Goal: Task Accomplishment & Management: Use online tool/utility

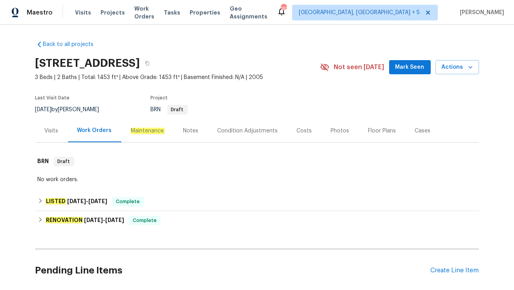
click at [149, 135] on div "Maintenance" at bounding box center [147, 130] width 53 height 23
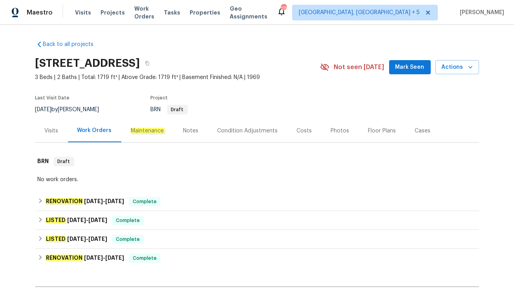
click at [41, 130] on div "Visits" at bounding box center [51, 130] width 33 height 23
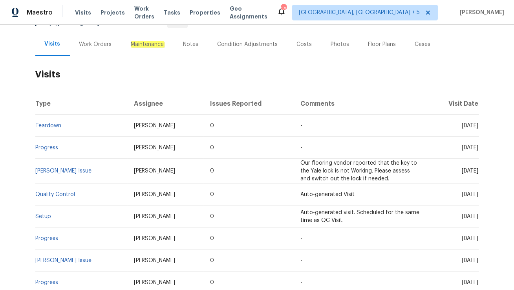
scroll to position [88, 0]
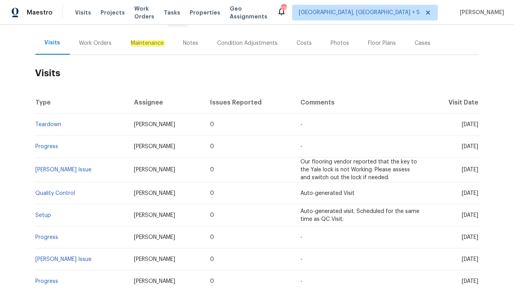
click at [95, 47] on div "Work Orders" at bounding box center [95, 42] width 51 height 23
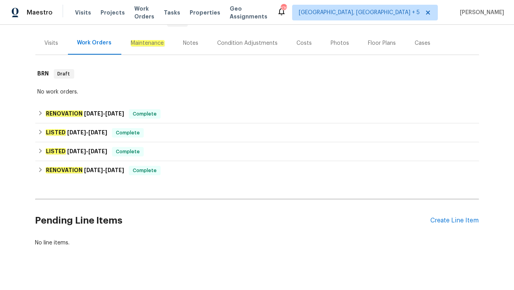
click at [148, 50] on div "Maintenance" at bounding box center [147, 42] width 53 height 23
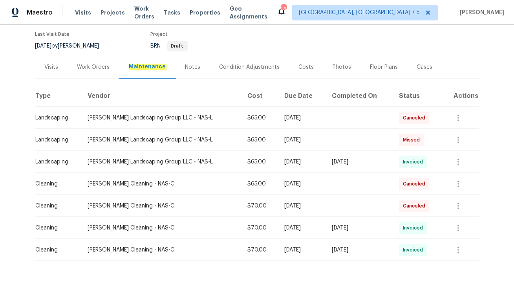
scroll to position [64, 0]
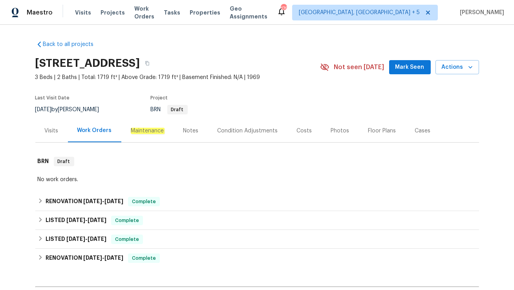
click at [143, 138] on div "Maintenance" at bounding box center [147, 130] width 53 height 23
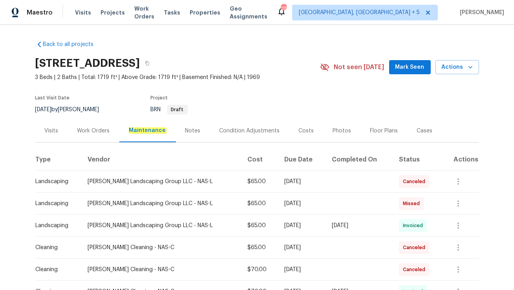
scroll to position [81, 0]
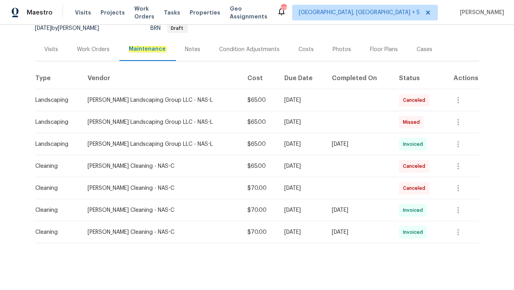
drag, startPoint x: 284, startPoint y: 100, endPoint x: 279, endPoint y: 231, distance: 131.4
click at [279, 231] on tbody "Landscaping Sandoval Landscaping Group LLC - NAS-L $65.00 Mon, Apr 21 2025 Canc…" at bounding box center [257, 166] width 444 height 154
click at [309, 247] on div "Back to all projects 186 Wessington Pl, Hendersonville, TN 37075 3 Beds | 2 Bat…" at bounding box center [257, 157] width 514 height 265
click at [459, 141] on icon "button" at bounding box center [459, 144] width 2 height 6
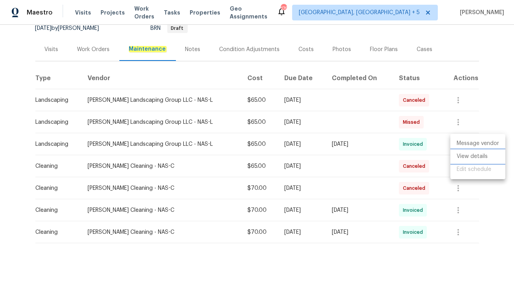
click at [462, 156] on li "View details" at bounding box center [478, 156] width 55 height 13
click at [440, 145] on div at bounding box center [257, 145] width 514 height 290
